Goal: Task Accomplishment & Management: Manage account settings

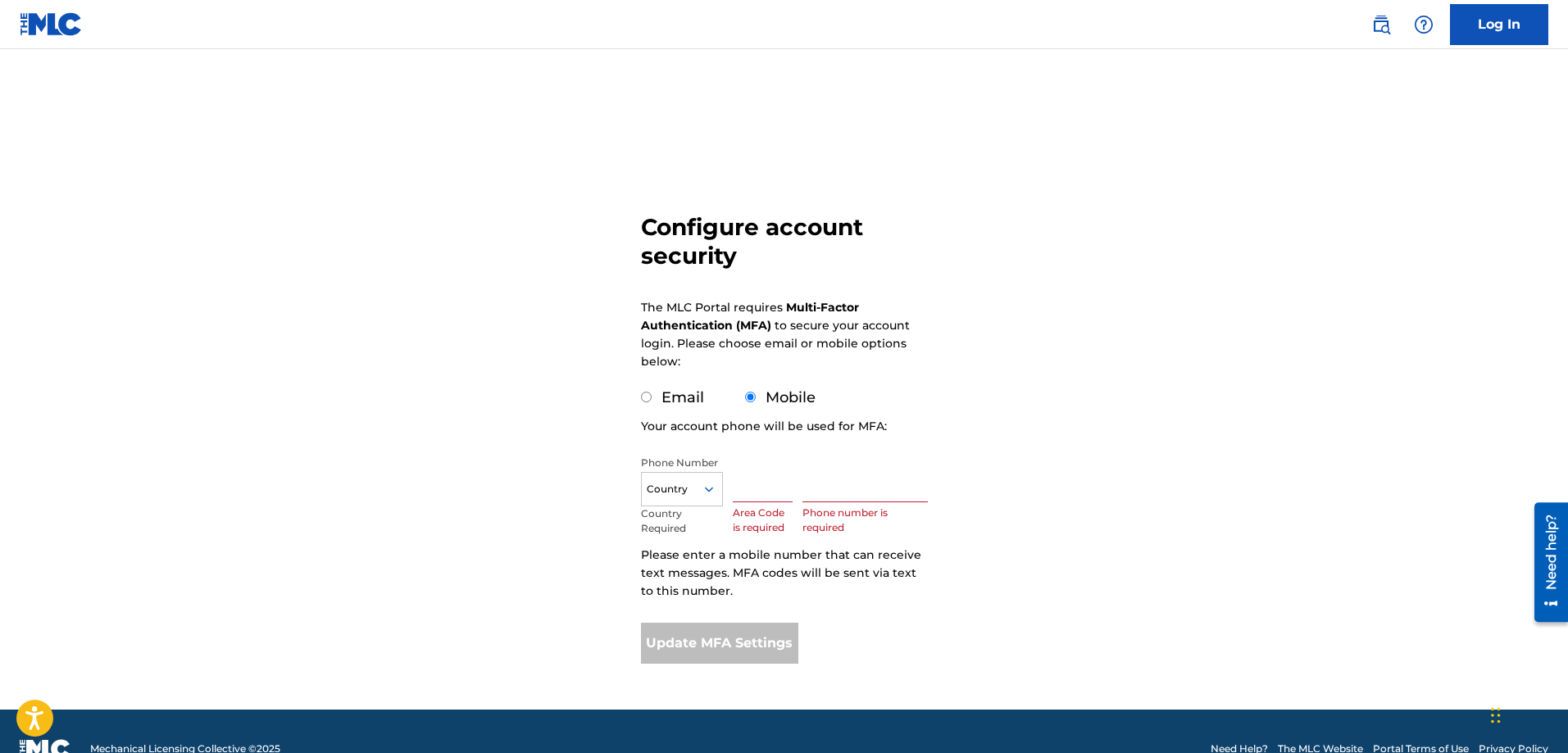
click at [639, 399] on div "Configure account security The MLC Portal requires Multi-Factor Authentication …" at bounding box center [785, 401] width 1148 height 620
click at [645, 401] on input "Email" at bounding box center [645, 397] width 10 height 10
radio input "true"
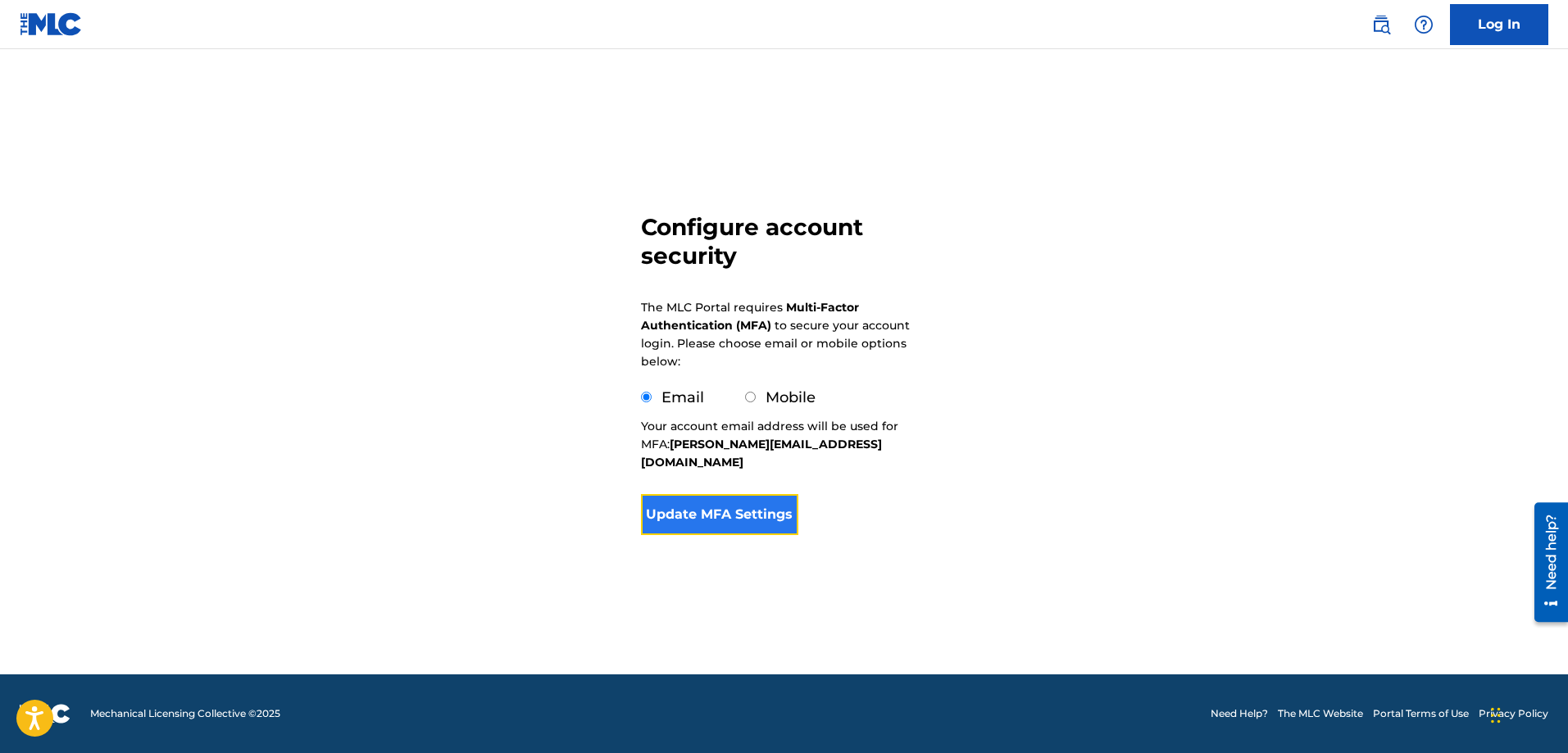
click at [766, 497] on button "Update MFA Settings" at bounding box center [720, 515] width 158 height 41
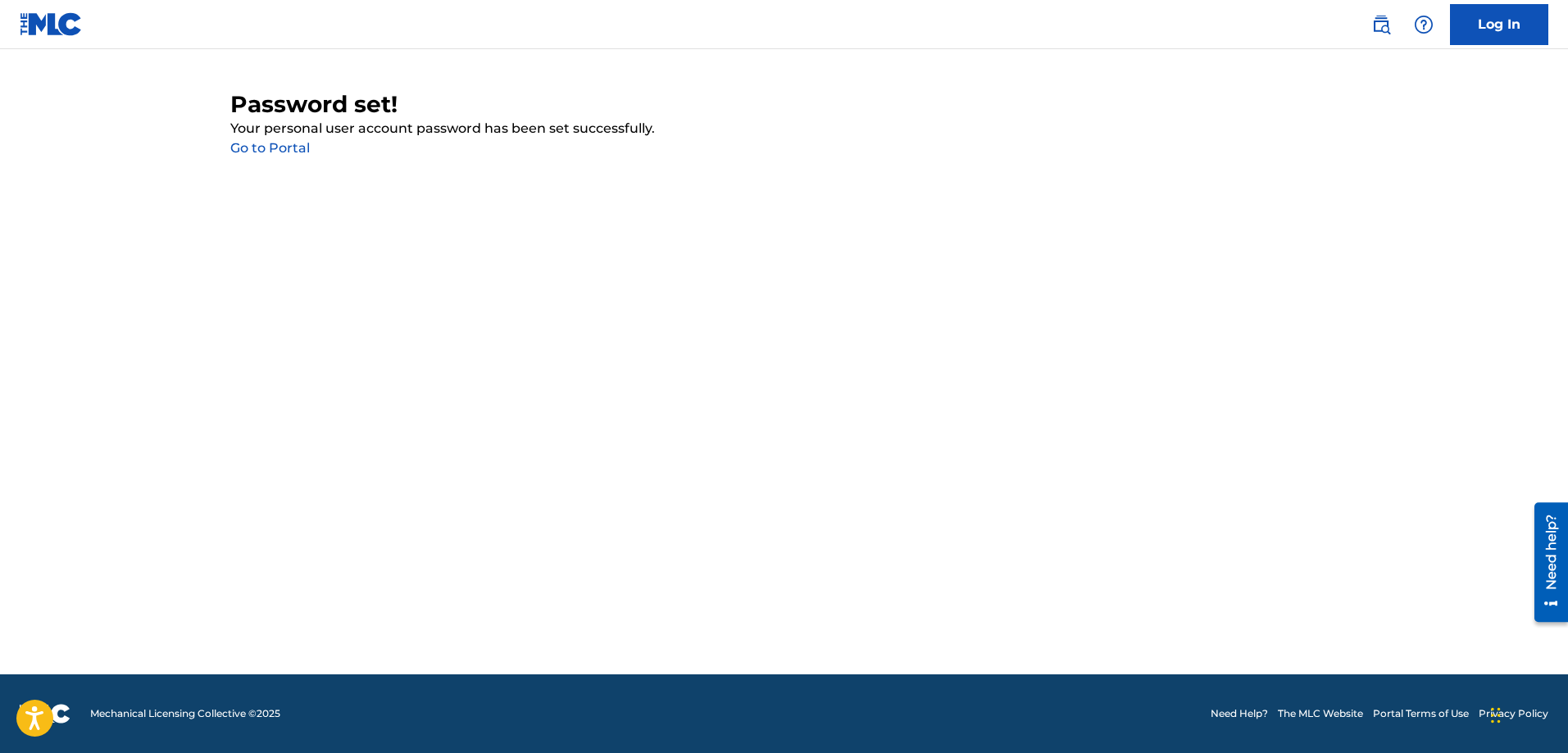
click at [298, 151] on link "Go to Portal" at bounding box center [270, 148] width 79 height 16
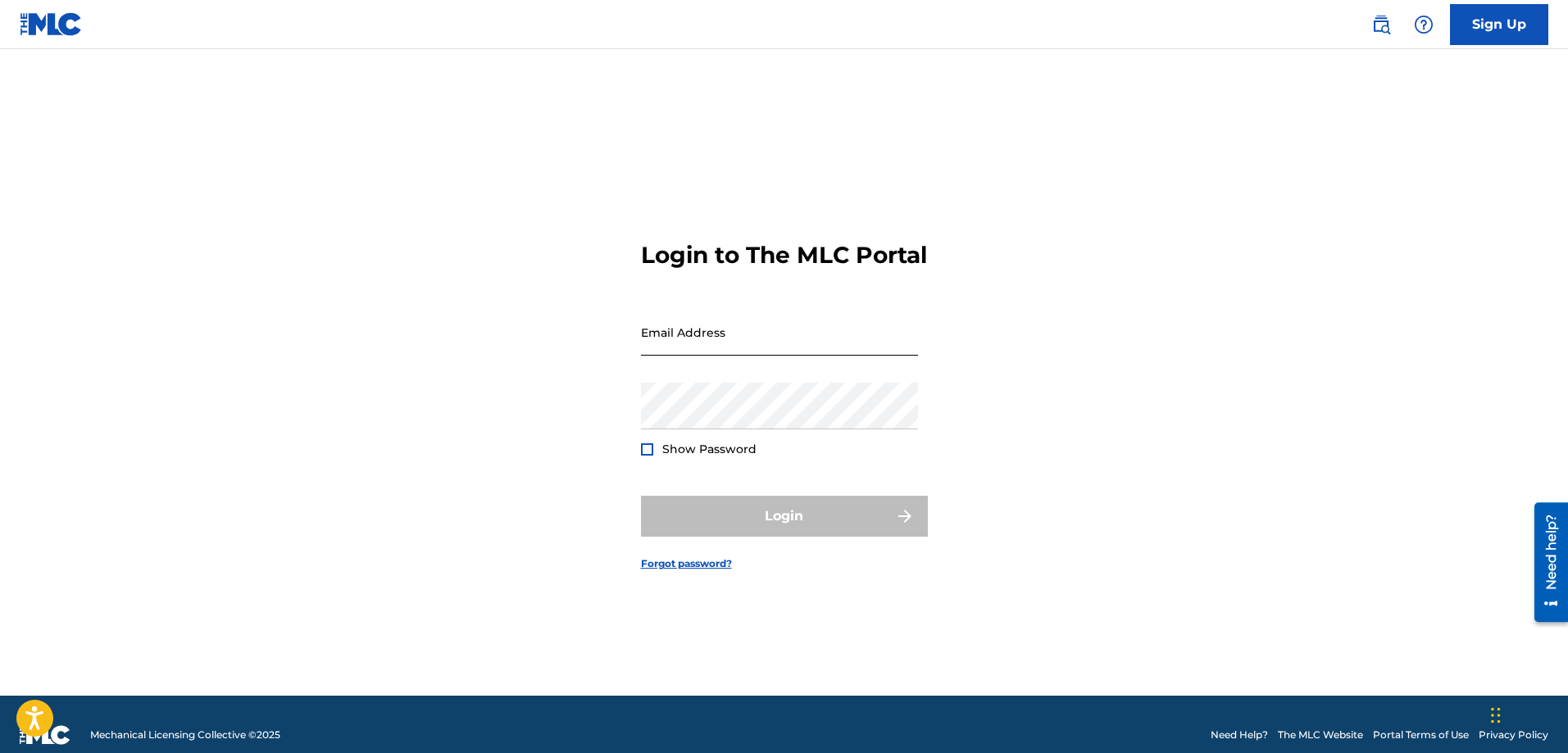
click at [700, 355] on input "Email Address" at bounding box center [779, 333] width 277 height 47
type input "[PERSON_NAME][EMAIL_ADDRESS][DOMAIN_NAME]"
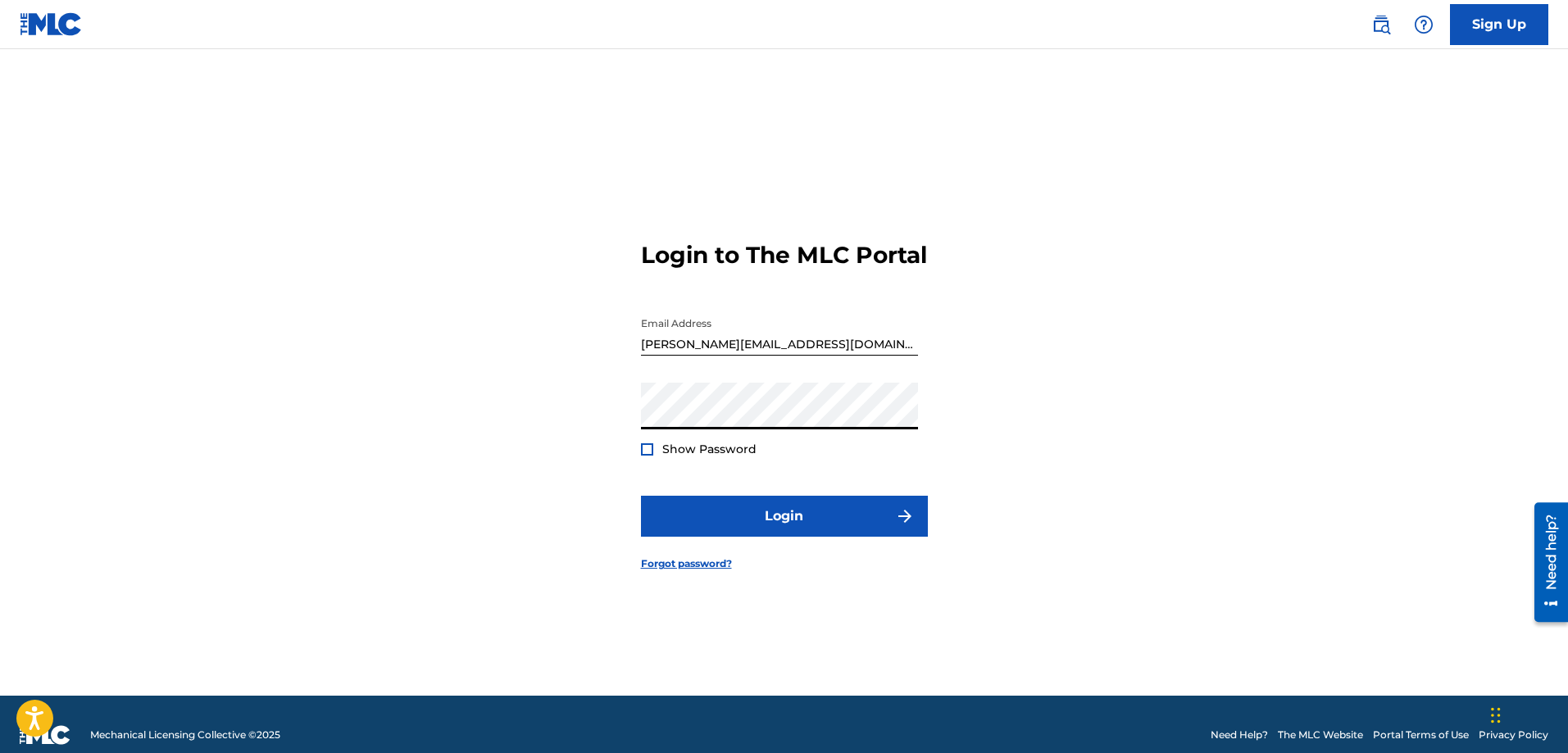
click at [1158, 315] on div "Login to The MLC Portal Email Address [PERSON_NAME][EMAIL_ADDRESS][DOMAIN_NAME]…" at bounding box center [785, 393] width 1148 height 606
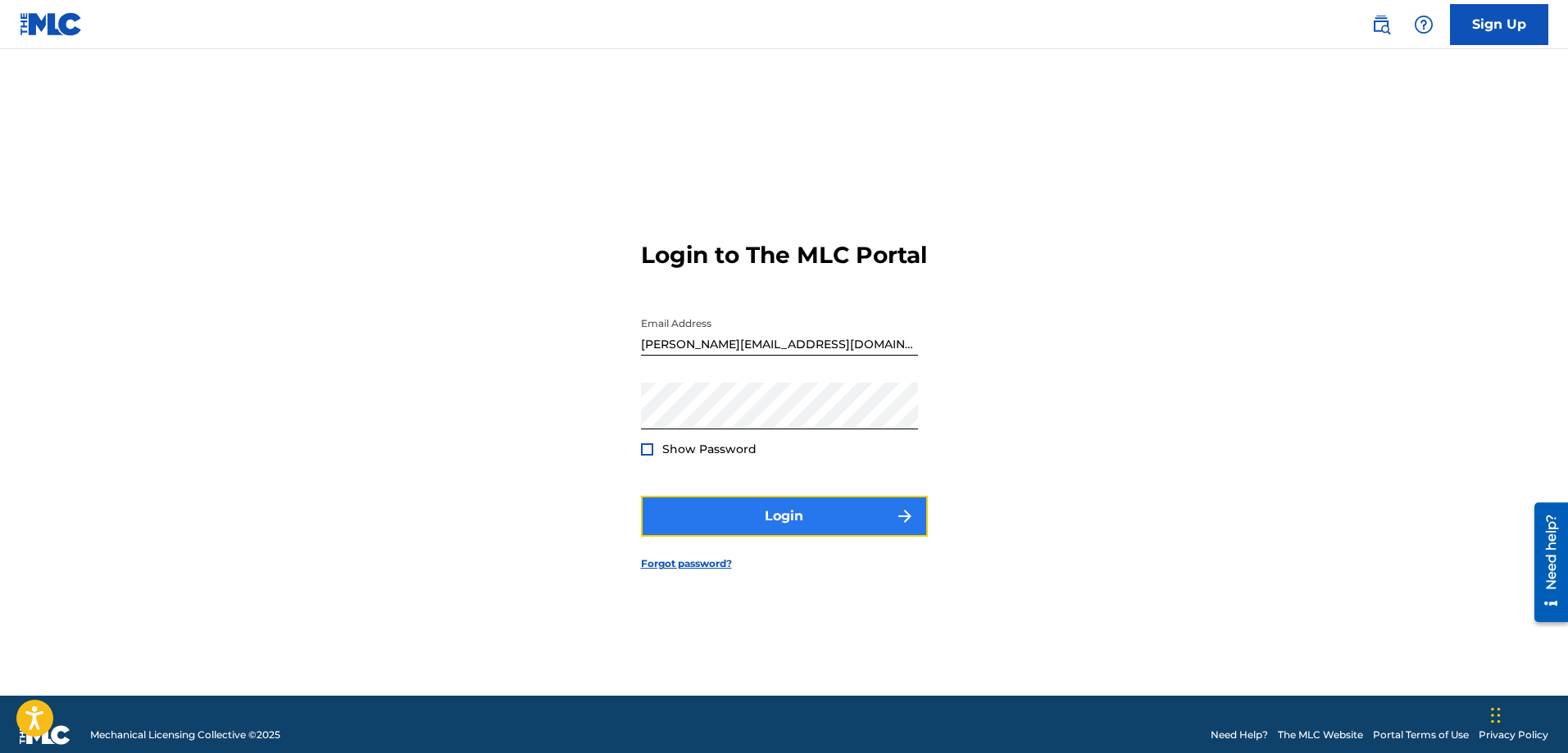
click at [822, 537] on button "Login" at bounding box center [784, 516] width 286 height 41
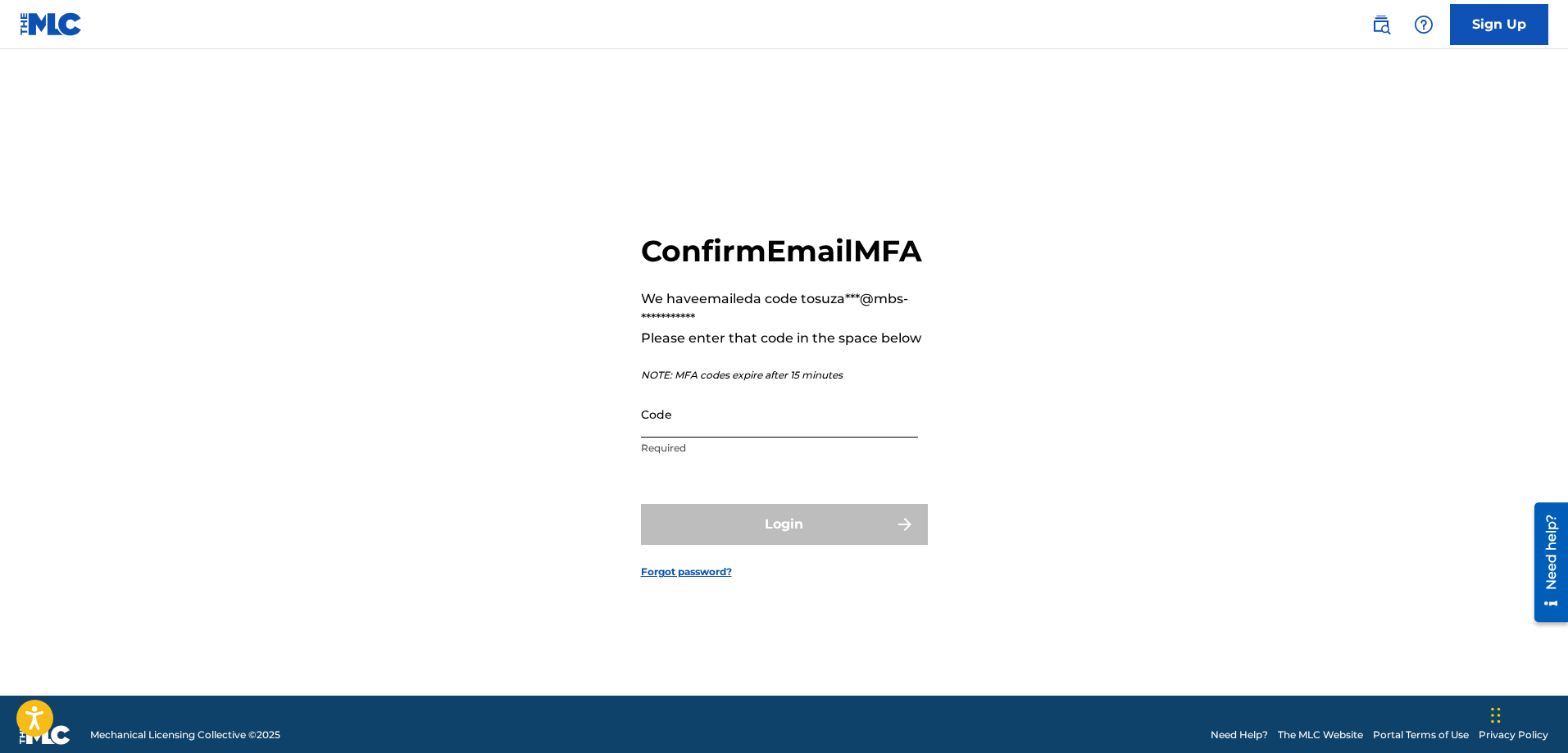
drag, startPoint x: 704, startPoint y: 435, endPoint x: 762, endPoint y: 438, distance: 58.1
click at [725, 436] on input "Code" at bounding box center [779, 415] width 277 height 47
drag, startPoint x: 699, startPoint y: 438, endPoint x: 664, endPoint y: 432, distance: 35.5
click at [699, 437] on input "Code" at bounding box center [779, 415] width 277 height 47
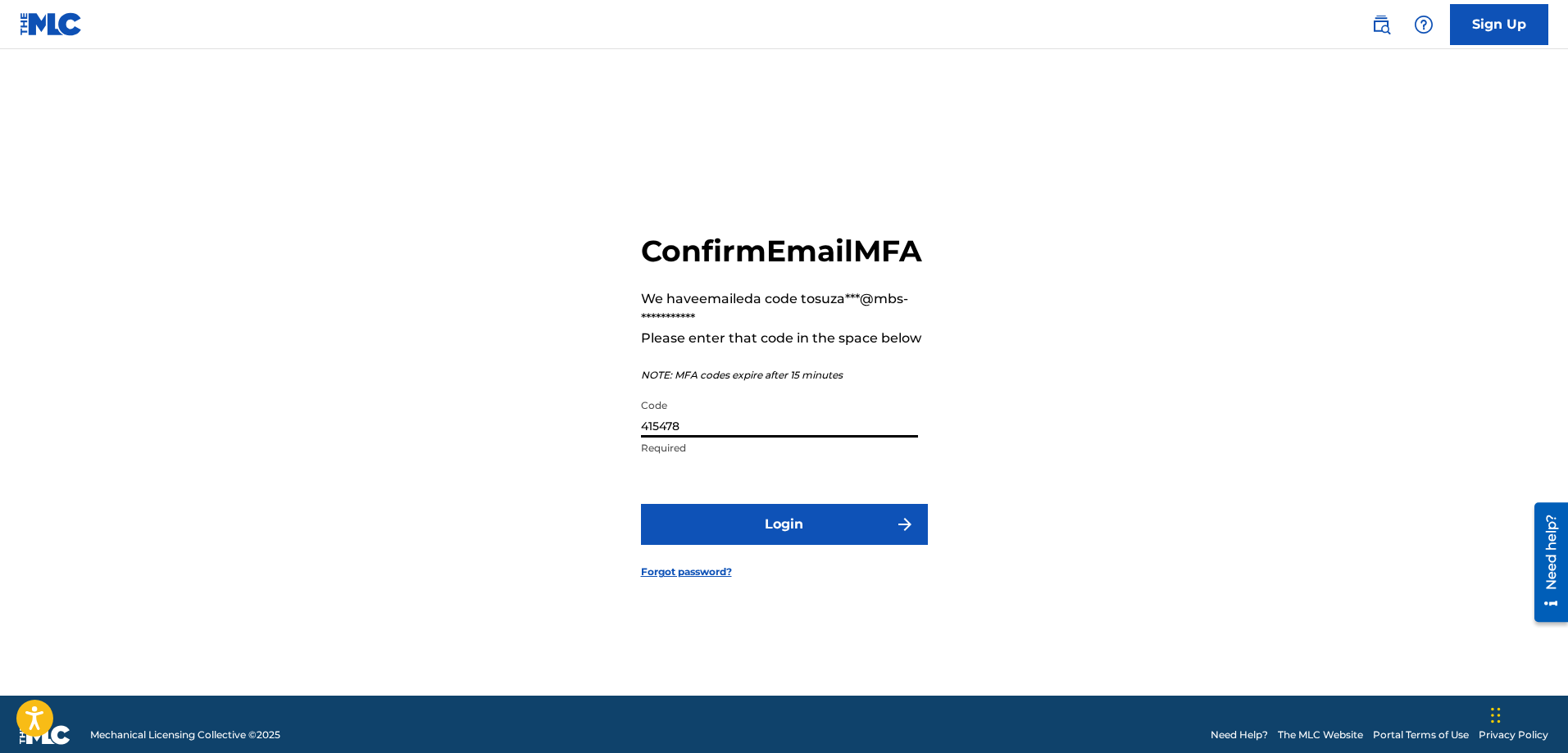
type input "415478"
click at [1189, 461] on div "**********" at bounding box center [785, 393] width 1148 height 606
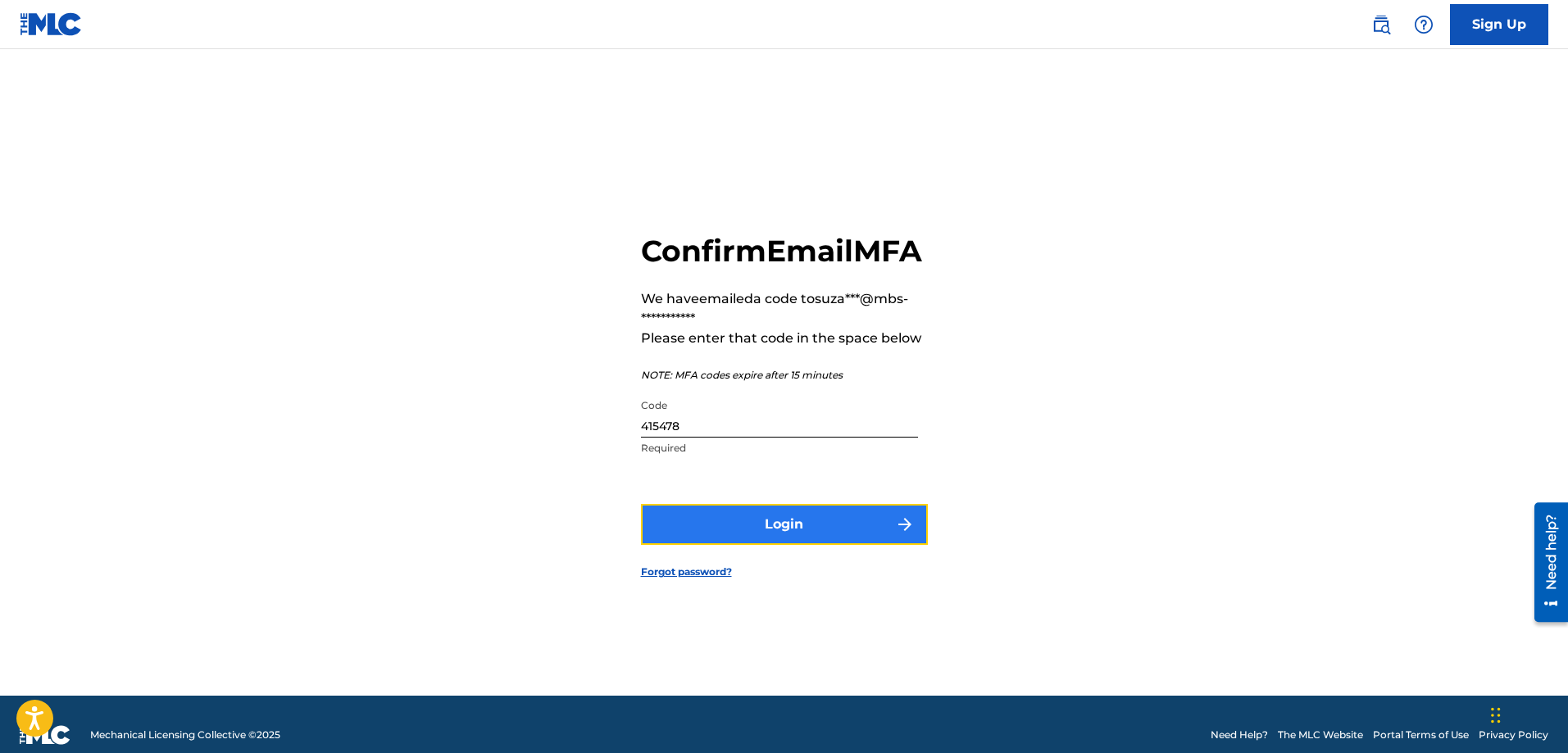
click at [856, 533] on button "Login" at bounding box center [784, 524] width 286 height 41
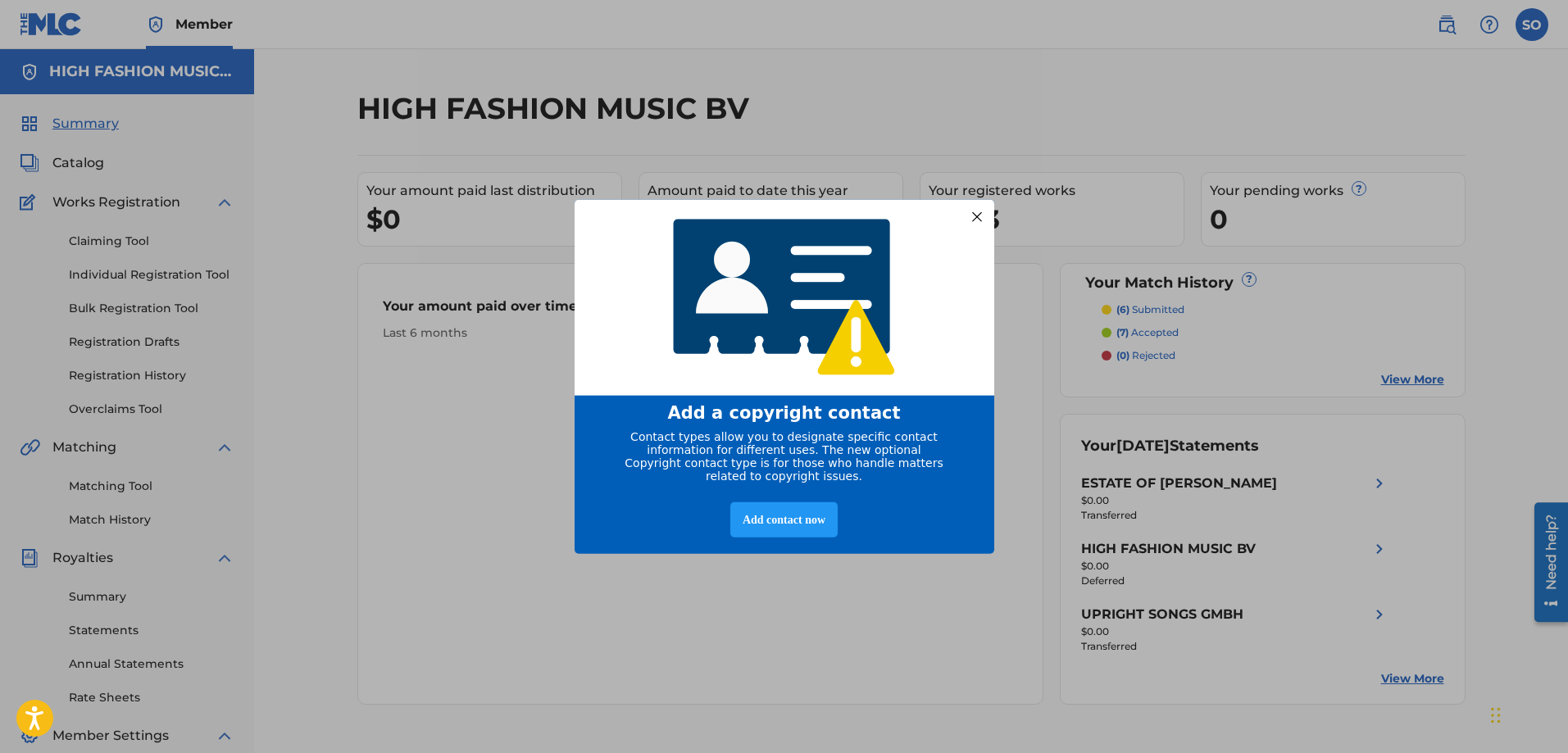
click at [985, 211] on div at bounding box center [976, 216] width 22 height 22
